Goal: Communication & Community: Answer question/provide support

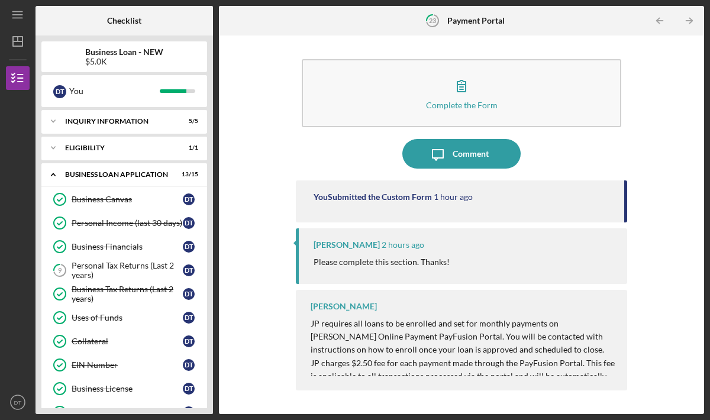
scroll to position [331, 0]
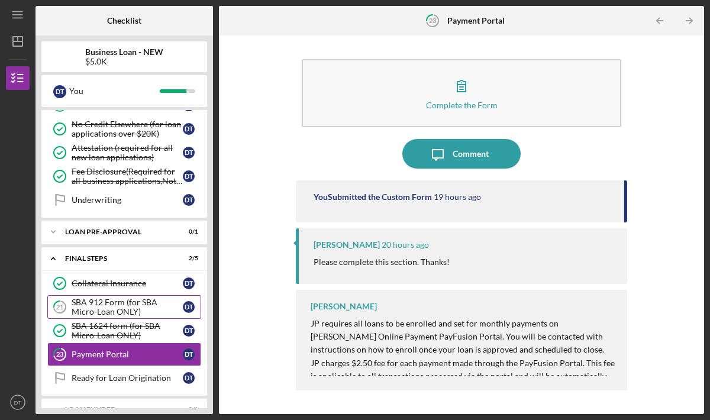
scroll to position [351, 0]
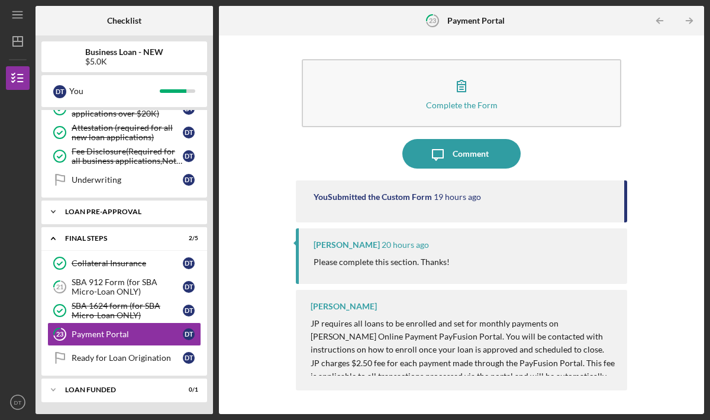
click at [123, 213] on div "LOAN PRE-APPROVAL" at bounding box center [128, 211] width 127 height 7
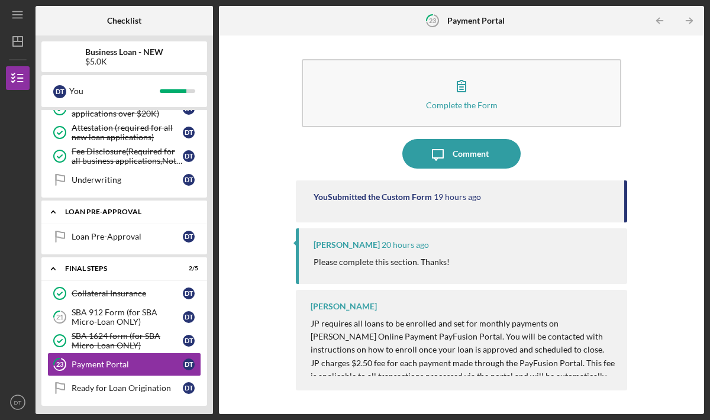
click at [131, 210] on div "LOAN PRE-APPROVAL" at bounding box center [128, 211] width 127 height 7
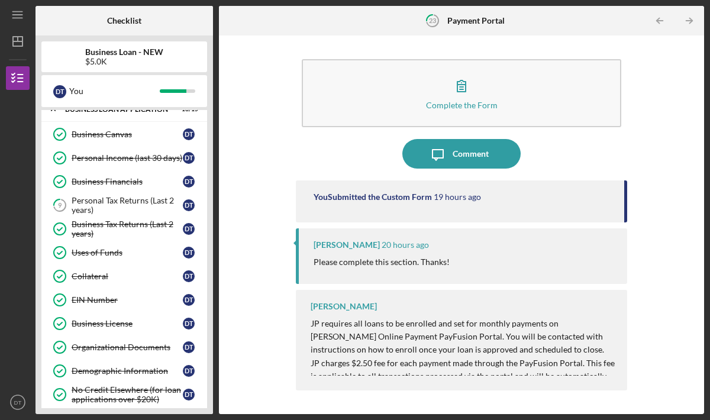
scroll to position [62, 0]
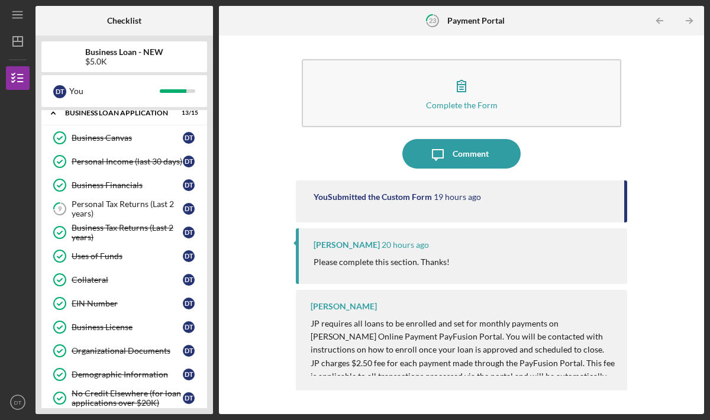
click at [131, 210] on div "Personal Tax Returns (Last 2 years)" at bounding box center [127, 209] width 111 height 19
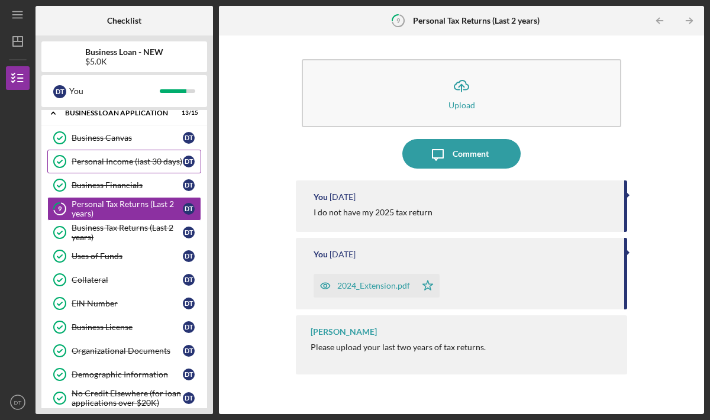
click at [130, 164] on div "Personal Income (last 30 days)" at bounding box center [127, 161] width 111 height 9
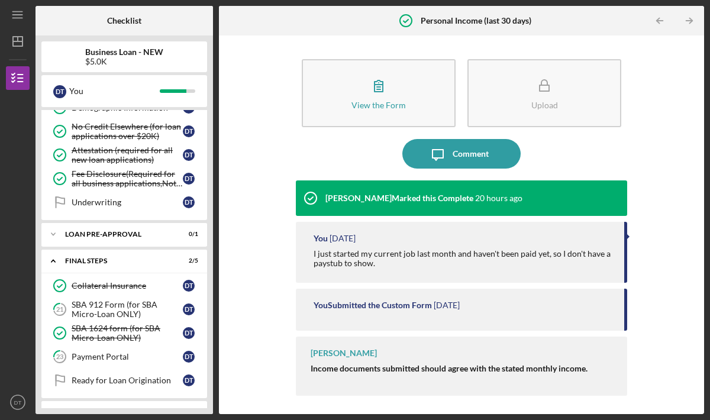
scroll to position [351, 0]
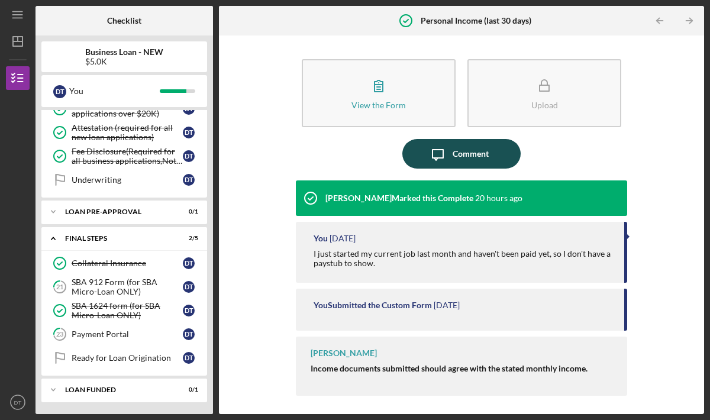
click at [471, 156] on div "Comment" at bounding box center [471, 154] width 36 height 30
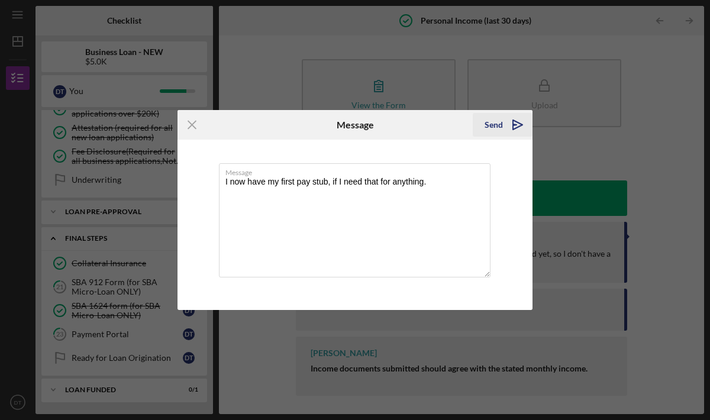
type textarea "I now have my first pay stub, if I need that for anything."
click at [497, 126] on div "Send" at bounding box center [494, 125] width 18 height 24
